Goal: Navigation & Orientation: Understand site structure

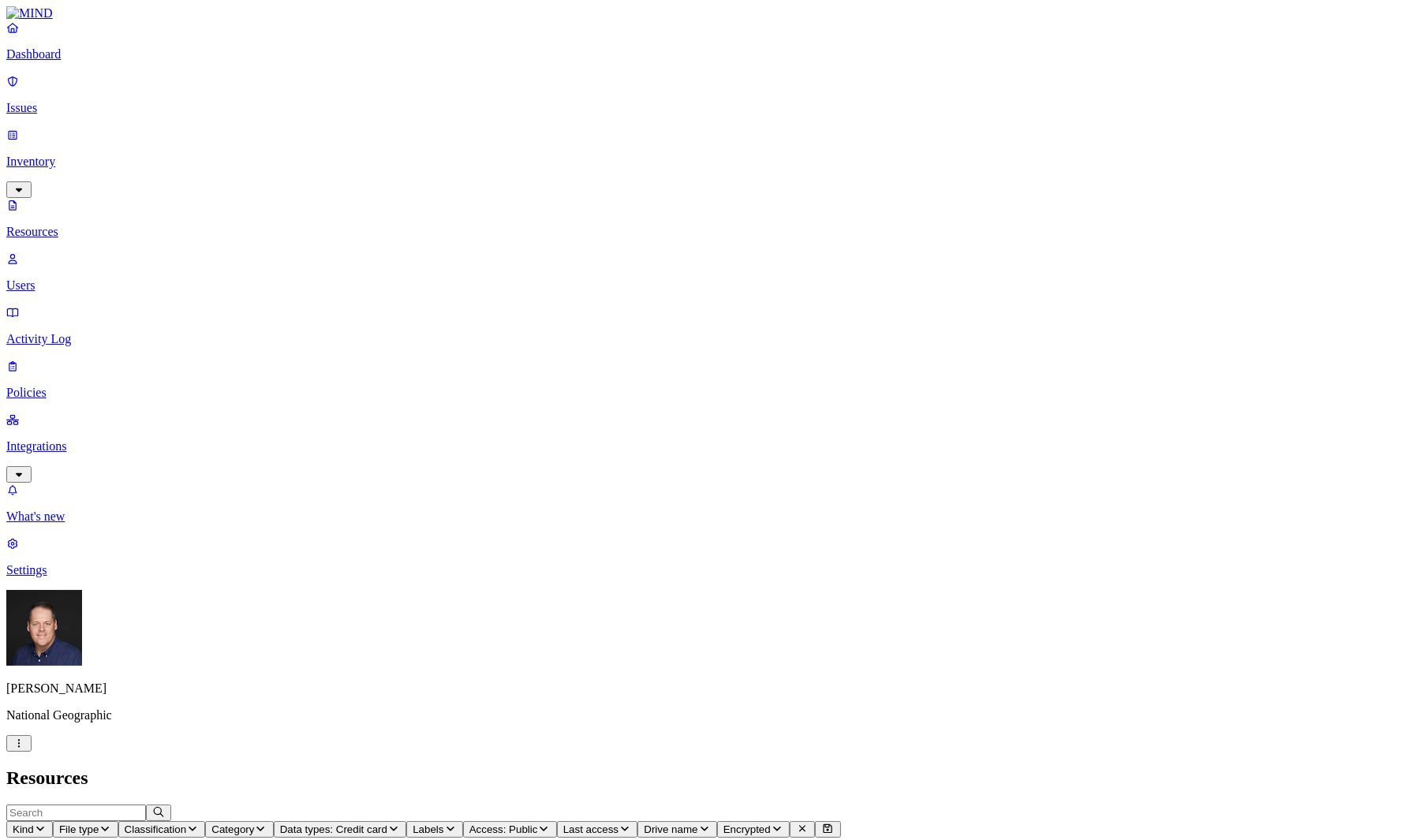
click at [104, 251] on link "Users" at bounding box center [712, 272] width 1411 height 41
click at [83, 386] on p "Policies" at bounding box center [712, 393] width 1411 height 14
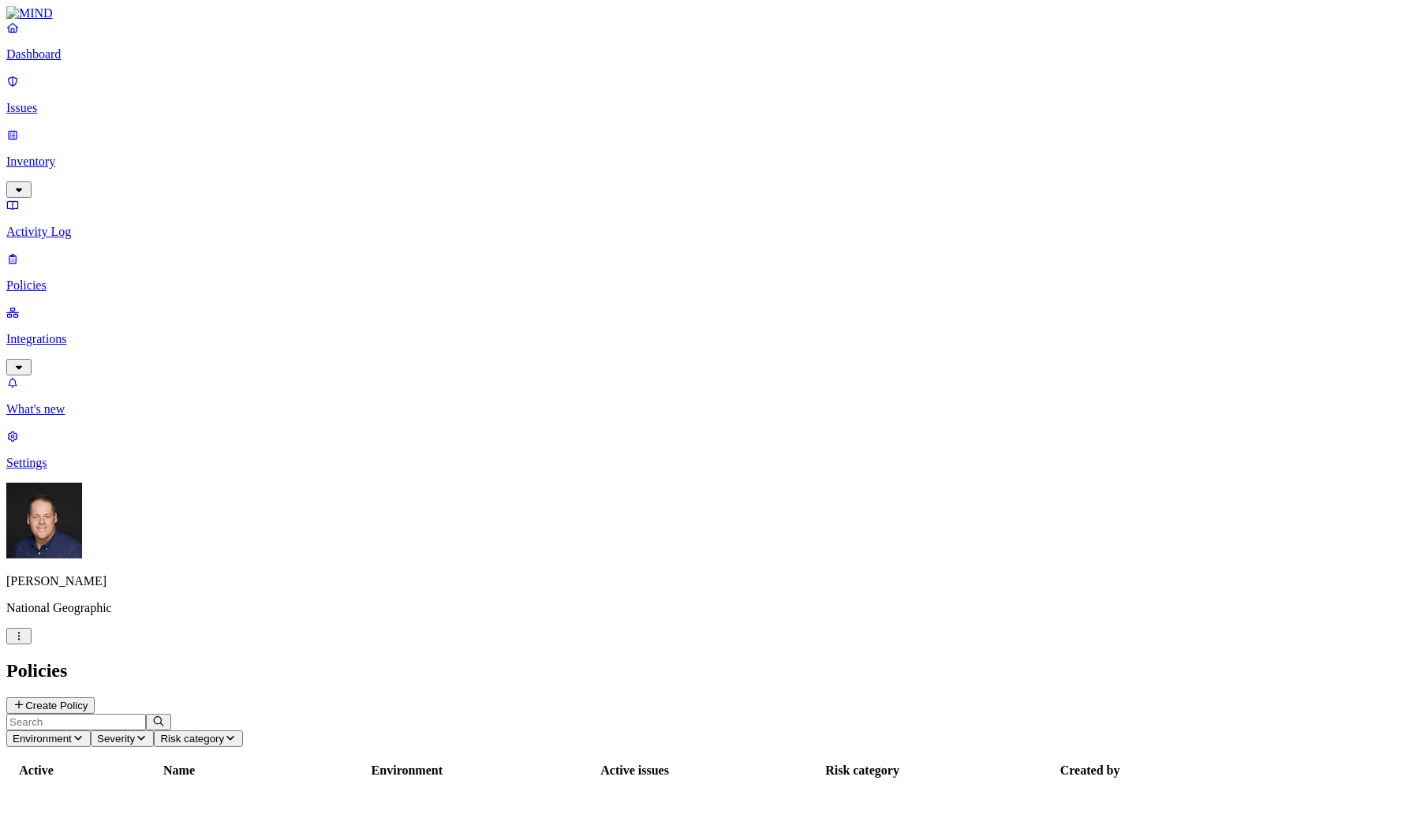
click at [81, 332] on p "Integrations" at bounding box center [712, 339] width 1411 height 14
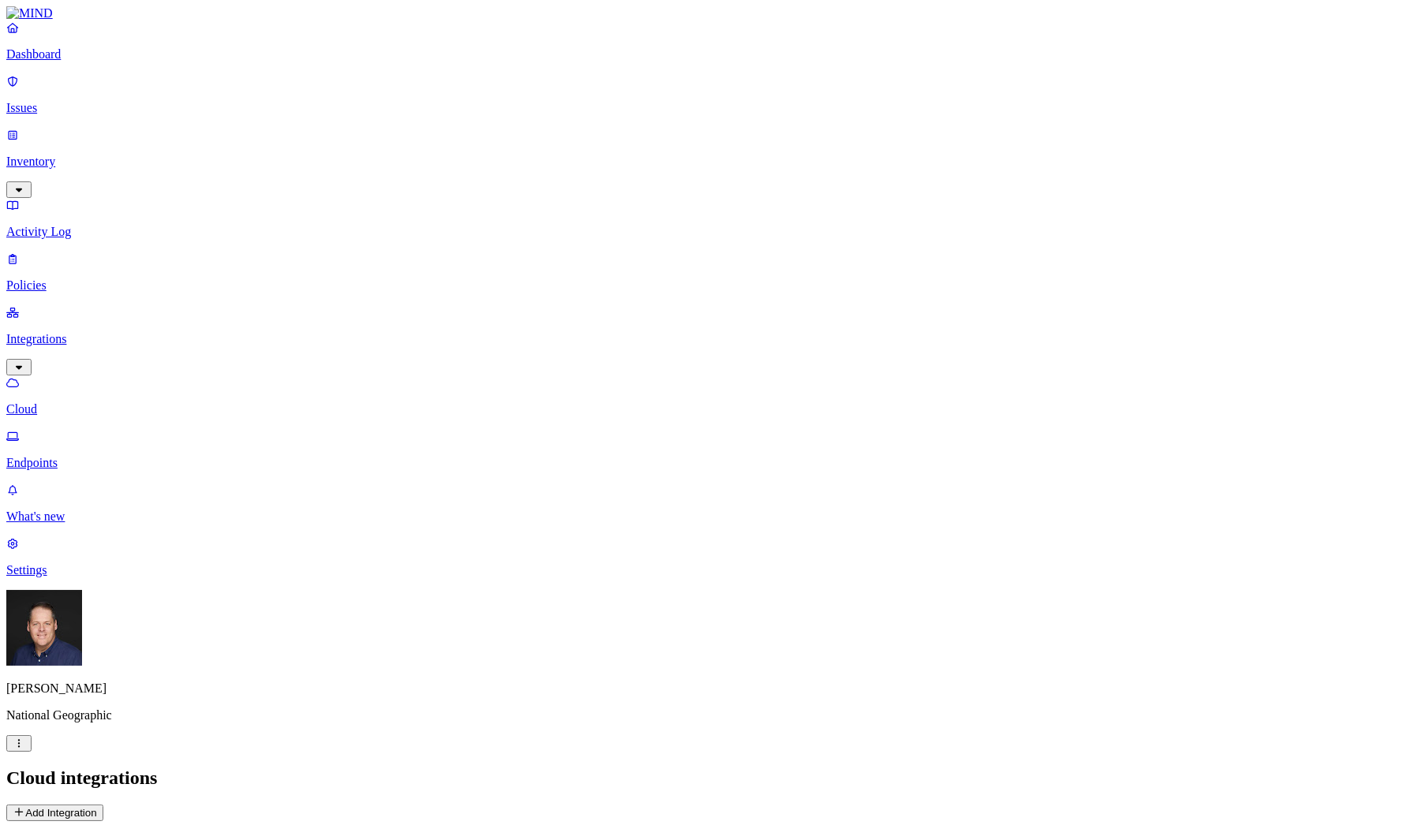
click at [76, 455] on p "Endpoints" at bounding box center [712, 462] width 1411 height 14
